Goal: Check status

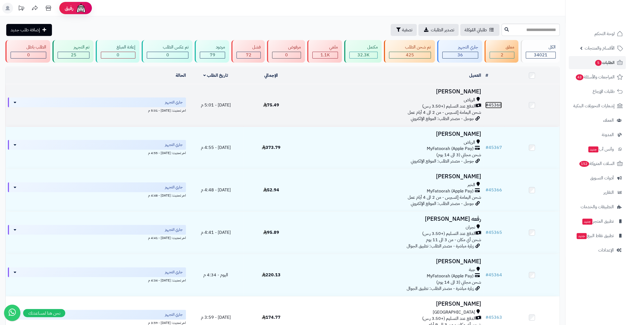
click at [499, 105] on link "# 45368" at bounding box center [494, 105] width 17 height 7
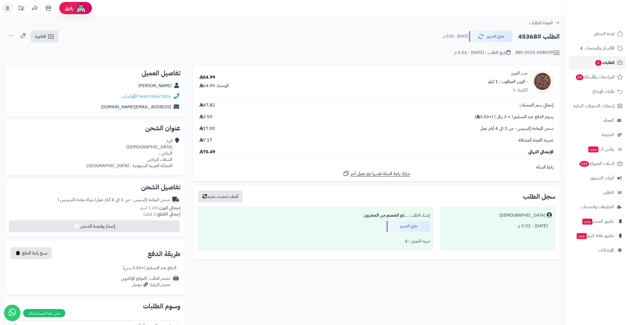
click at [601, 60] on span "الطلبات 5" at bounding box center [605, 63] width 20 height 8
